Goal: Register for event/course: Sign up to attend an event or enroll in a course

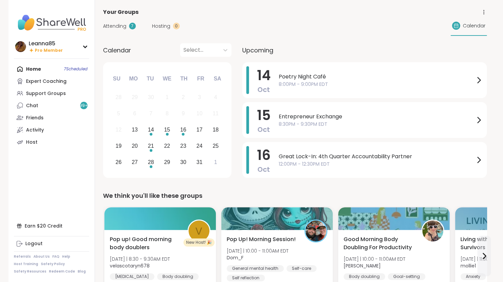
click at [37, 68] on div "Home 7 Scheduled Expert Coaching Support Groups Chat 99 + Friends Activity Host" at bounding box center [51, 105] width 75 height 85
click at [31, 72] on div "Home 7 Scheduled Expert Coaching Support Groups Chat 99 + Friends Activity Host" at bounding box center [51, 105] width 75 height 85
click at [43, 107] on link "Chat 99 +" at bounding box center [51, 105] width 75 height 12
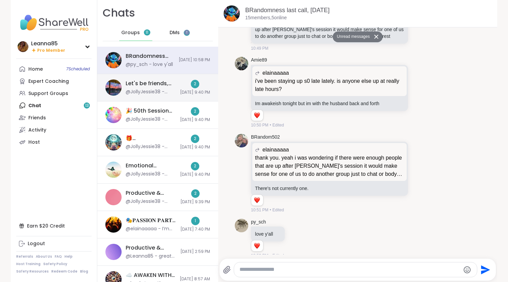
click at [143, 80] on div "Let's be friends, [DATE]" at bounding box center [151, 83] width 50 height 7
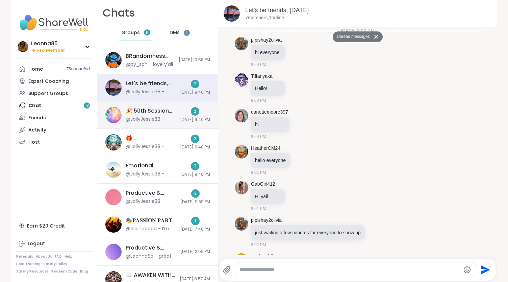
scroll to position [646, 0]
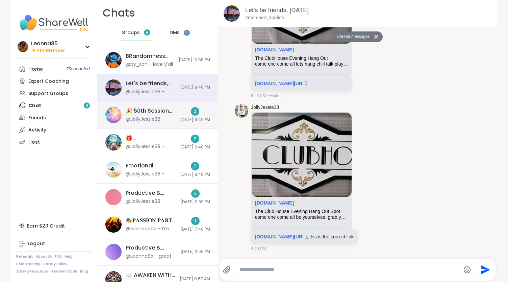
click at [143, 117] on div "@JollyJessie38 - [DOMAIN_NAME][URL] , this is the correct link" at bounding box center [151, 119] width 50 height 7
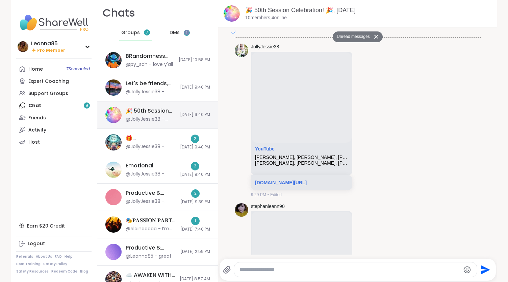
scroll to position [2804, 0]
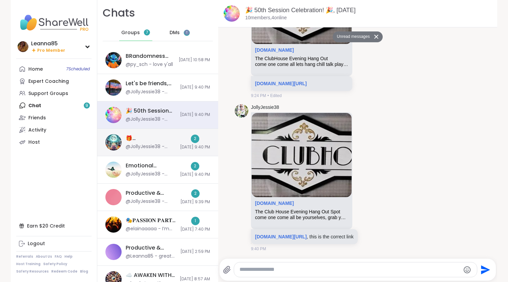
click at [144, 146] on div "@JollyJessie38 - [DOMAIN_NAME][URL] , this is the correct link" at bounding box center [151, 146] width 50 height 7
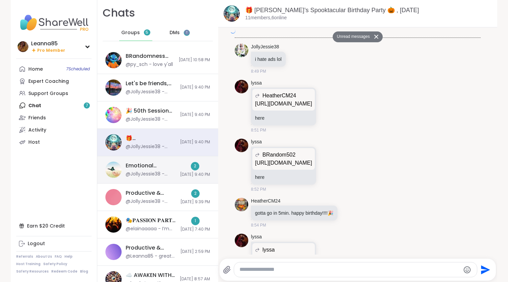
scroll to position [1854, 0]
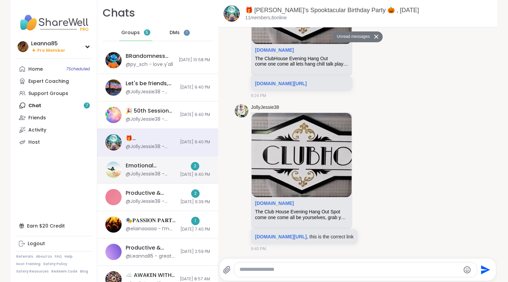
click at [143, 175] on div "@JollyJessie38 - [DOMAIN_NAME][URL] , this is the correct link" at bounding box center [151, 174] width 50 height 7
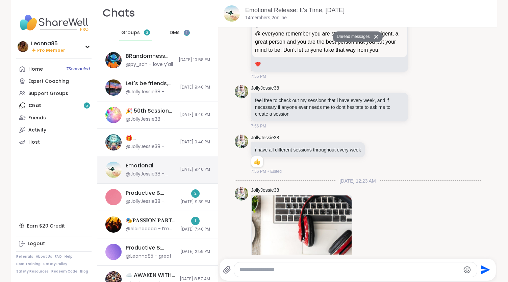
scroll to position [3130, 0]
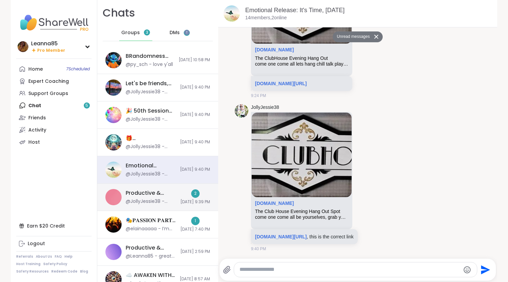
click at [145, 195] on div "Productive & Chatty Body Doubling , [DATE]" at bounding box center [151, 192] width 51 height 7
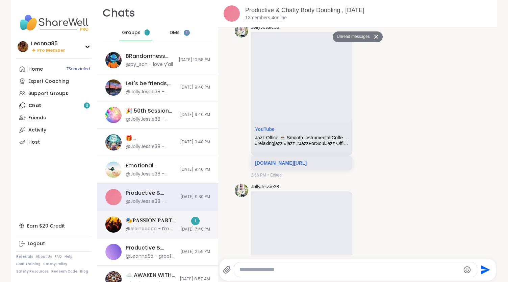
scroll to position [8340, 0]
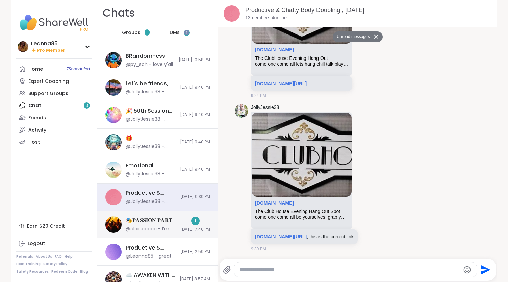
click at [151, 224] on div "🎭𝐏𝐀𝐒𝐒𝐈𝐎𝐍 𝐏𝐀𝐑𝐓𝐘🎭, [DATE] @elainaaaaa - I’m going to check my texts so it’ll kick…" at bounding box center [151, 225] width 51 height 16
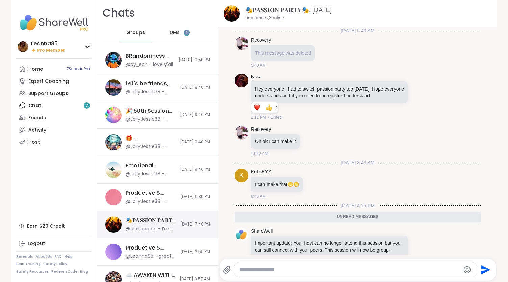
scroll to position [68, 0]
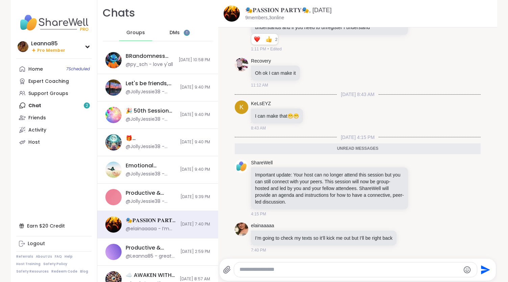
click at [173, 34] on span "DMs" at bounding box center [175, 32] width 10 height 7
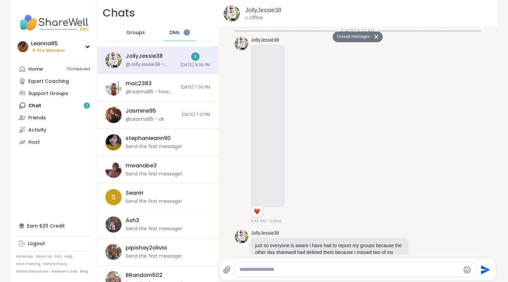
scroll to position [1366, 0]
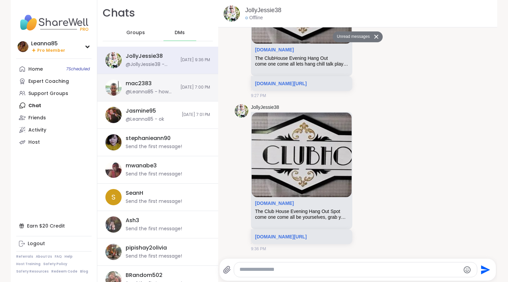
click at [154, 89] on div "@Leanna85 - how about yourself" at bounding box center [151, 92] width 51 height 7
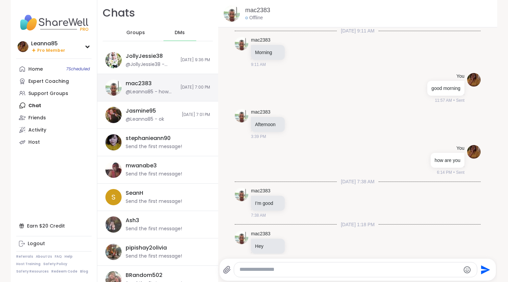
scroll to position [229, 0]
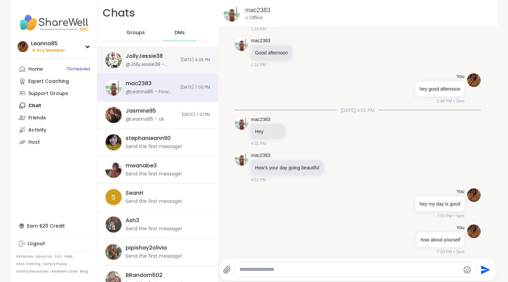
click at [128, 59] on div "JollyJessie38" at bounding box center [144, 55] width 37 height 7
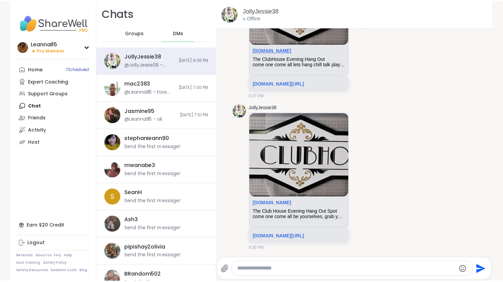
scroll to position [1343, 0]
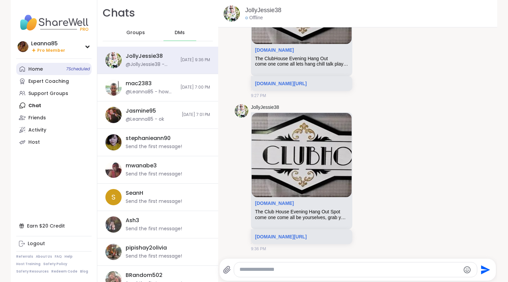
click at [43, 72] on link "Home 7 Scheduled" at bounding box center [53, 69] width 75 height 12
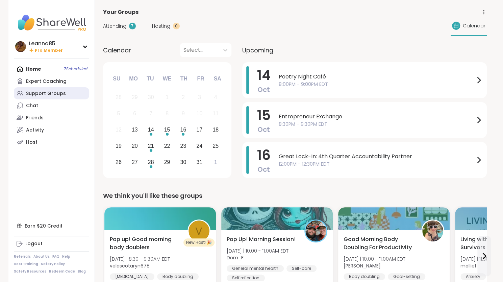
click at [42, 95] on div "Support Groups" at bounding box center [46, 93] width 40 height 7
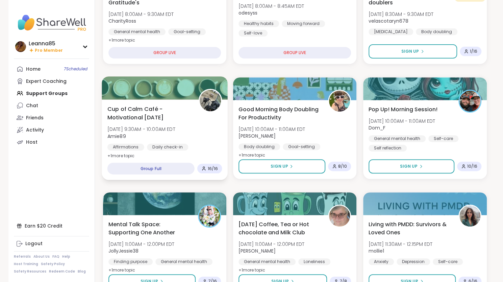
scroll to position [135, 0]
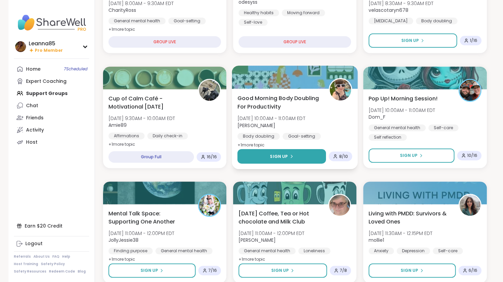
click at [277, 154] on span "Sign Up" at bounding box center [279, 156] width 18 height 6
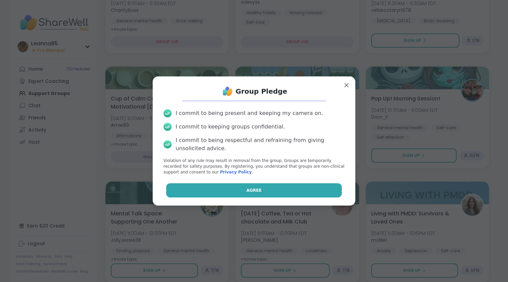
click at [235, 188] on button "Agree" at bounding box center [254, 190] width 176 height 14
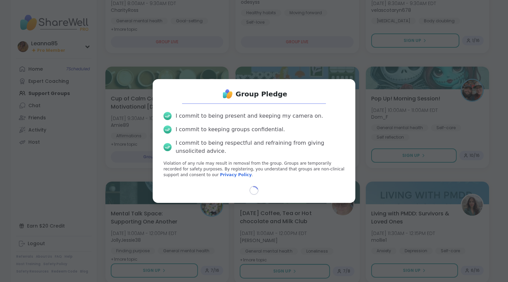
select select "**"
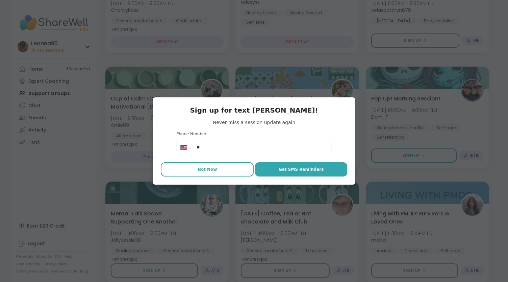
click at [207, 167] on span "Not Now" at bounding box center [208, 169] width 20 height 6
type textarea "*"
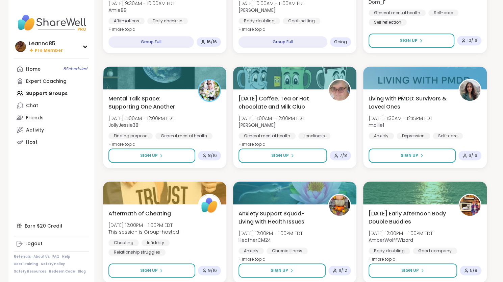
scroll to position [237, 0]
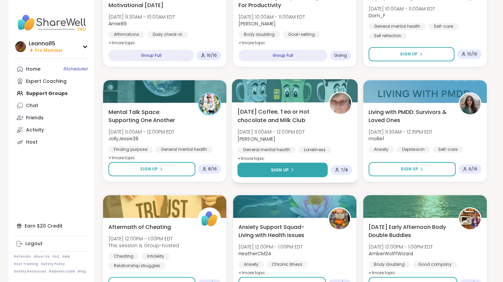
click at [271, 168] on button "Sign Up" at bounding box center [282, 170] width 91 height 15
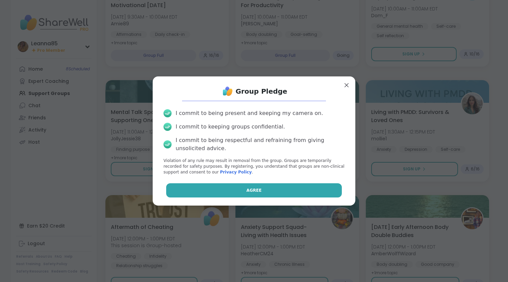
click at [259, 188] on button "Agree" at bounding box center [254, 190] width 176 height 14
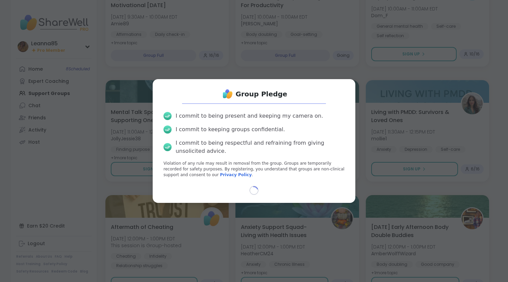
select select "**"
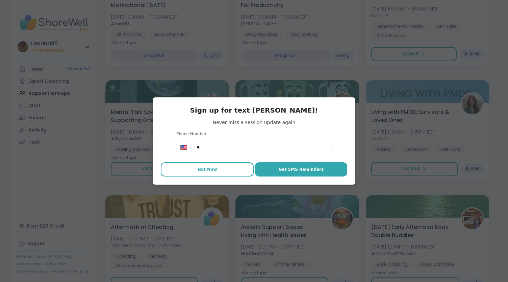
click at [210, 169] on span "Not Now" at bounding box center [208, 169] width 20 height 6
type textarea "*"
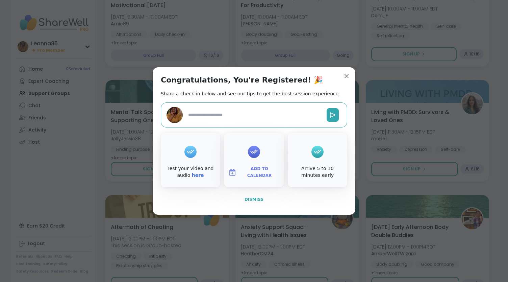
click at [247, 200] on span "Dismiss" at bounding box center [254, 199] width 19 height 5
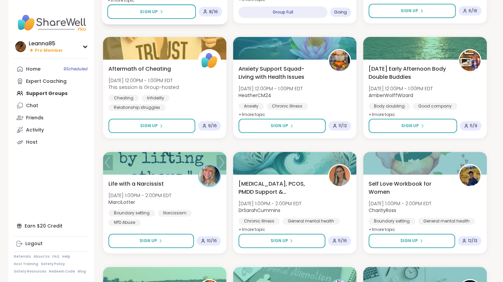
scroll to position [406, 0]
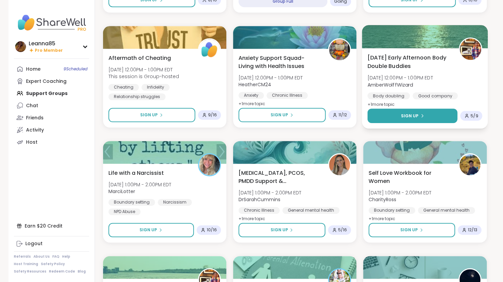
click at [397, 118] on button "Sign Up" at bounding box center [413, 115] width 90 height 15
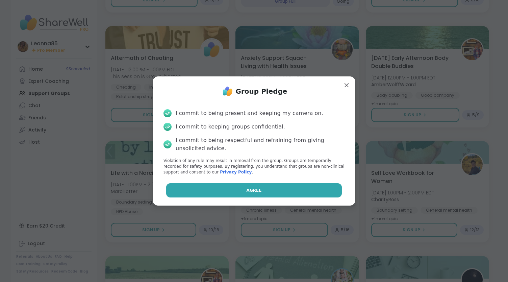
click at [275, 188] on button "Agree" at bounding box center [254, 190] width 176 height 14
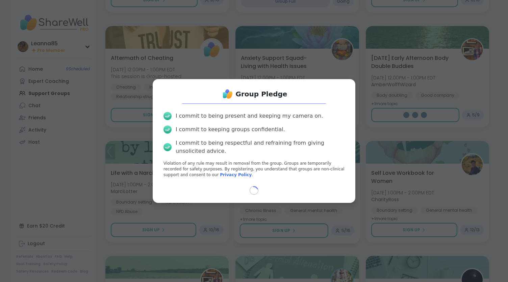
select select "**"
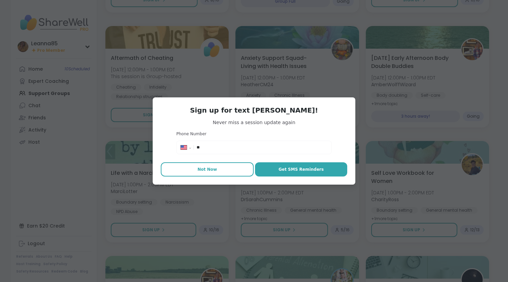
click at [196, 166] on button "Not Now" at bounding box center [207, 169] width 93 height 14
type textarea "*"
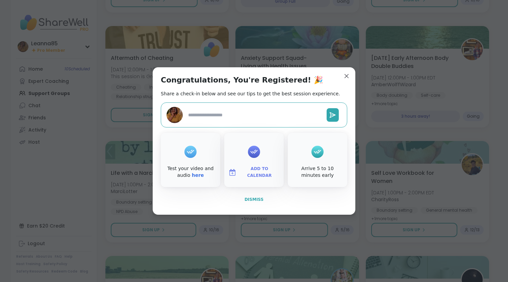
click at [245, 202] on span "Dismiss" at bounding box center [254, 199] width 19 height 6
